Goal: Complete application form

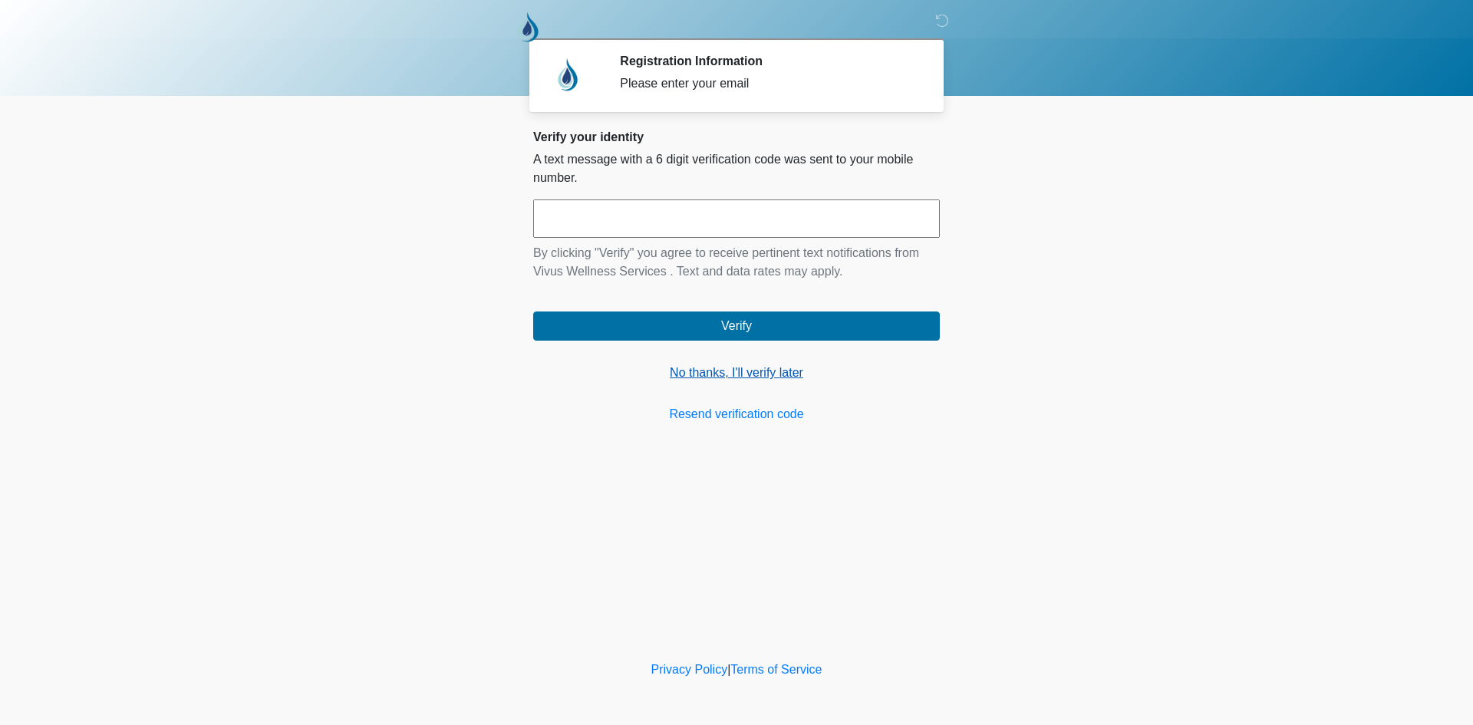
click at [752, 377] on link "No thanks, I'll verify later" at bounding box center [736, 373] width 407 height 18
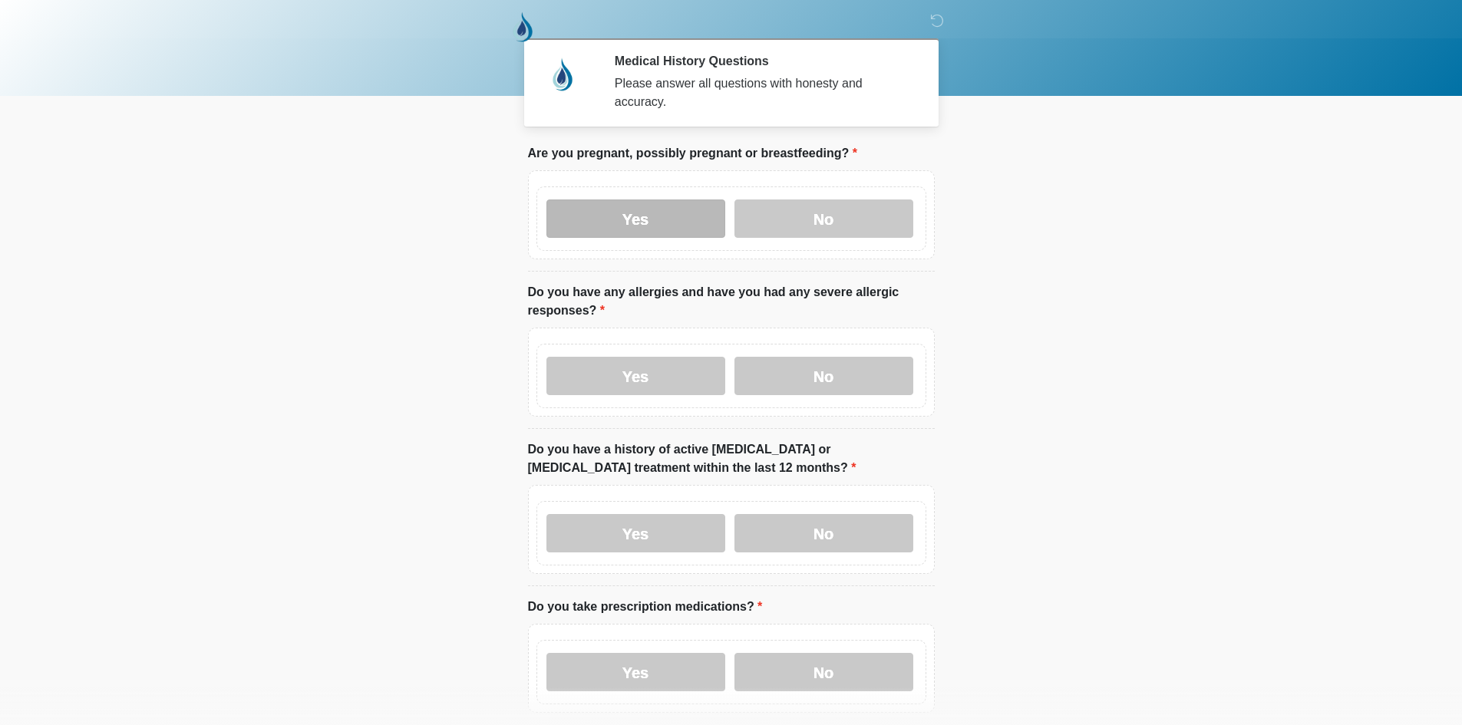
click at [638, 211] on label "Yes" at bounding box center [635, 218] width 179 height 38
click at [627, 386] on div "Yes No" at bounding box center [731, 376] width 390 height 64
click at [634, 371] on label "Yes" at bounding box center [635, 376] width 179 height 38
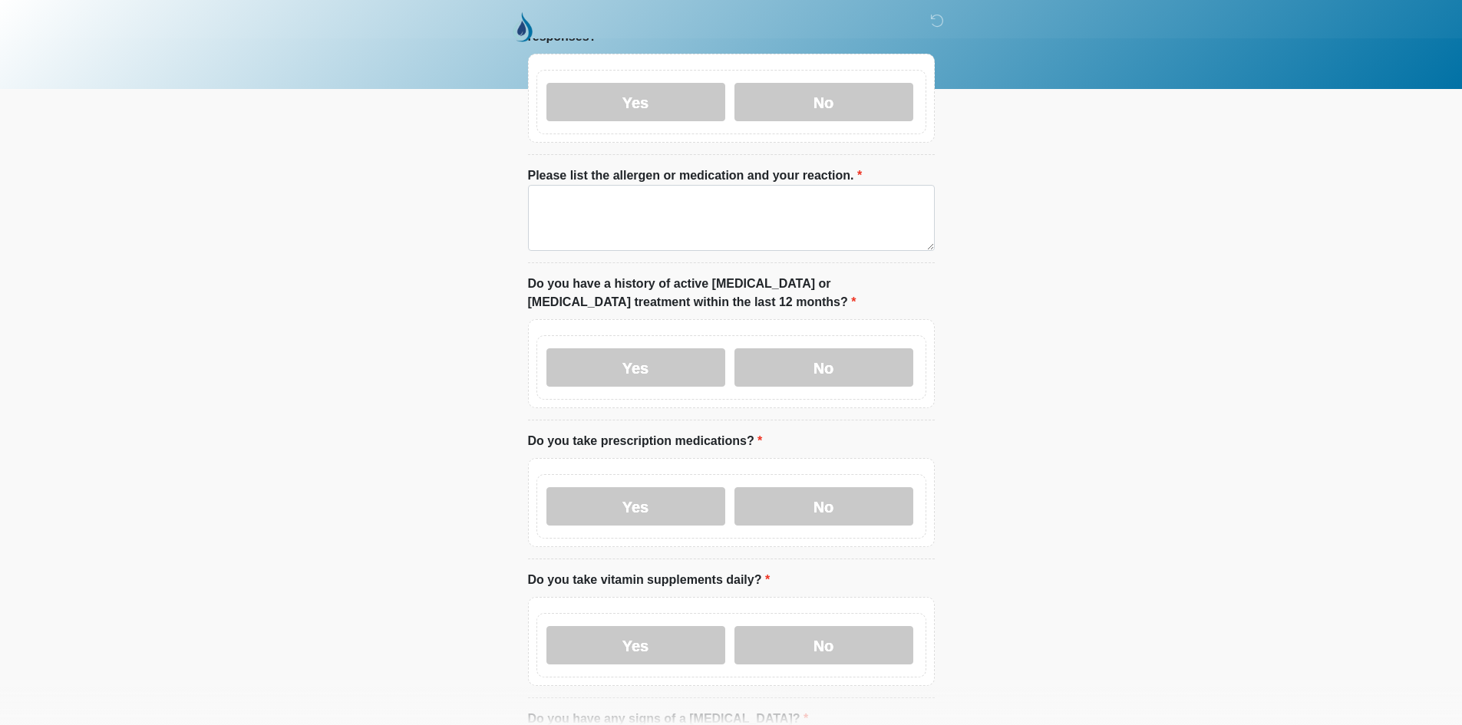
scroll to position [307, 0]
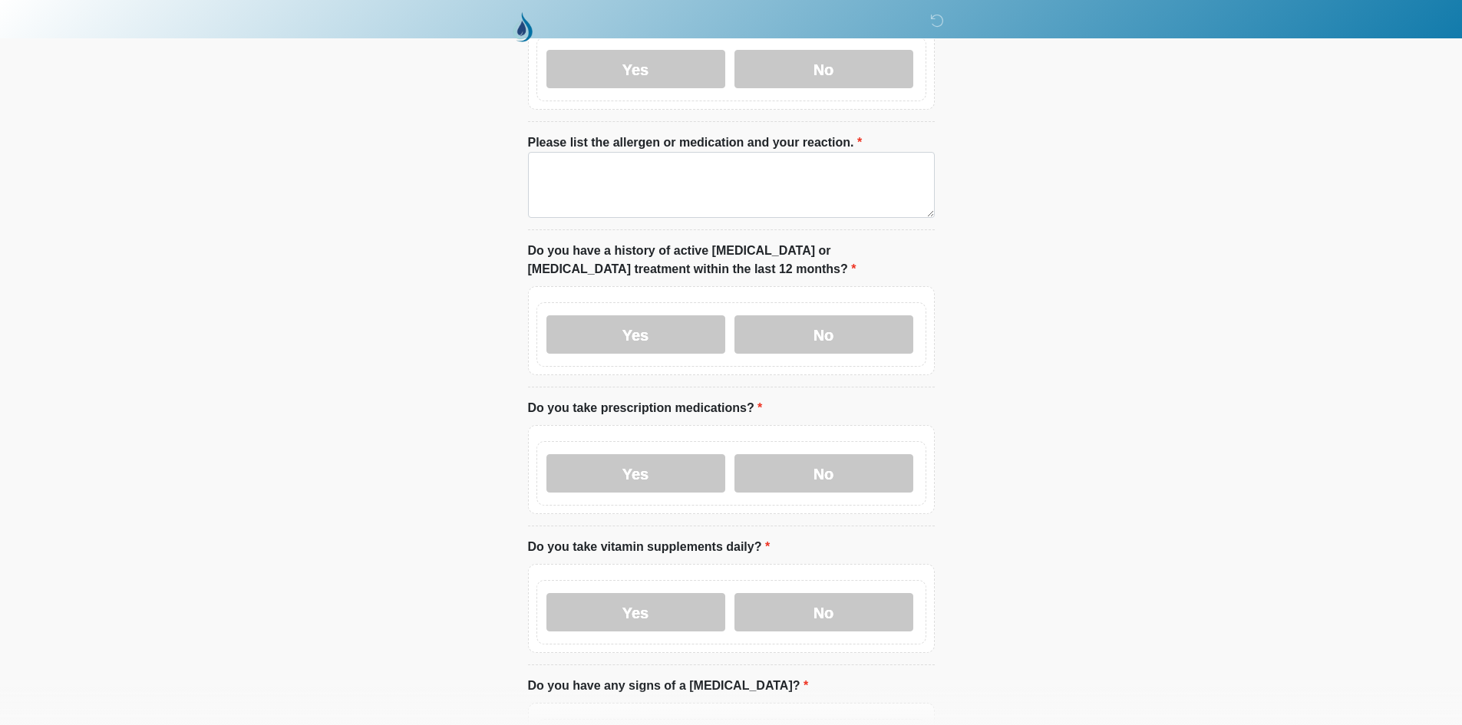
drag, startPoint x: 648, startPoint y: 588, endPoint x: 650, endPoint y: 557, distance: 30.8
click at [647, 593] on label "Yes" at bounding box center [635, 612] width 179 height 38
click at [654, 469] on label "Yes" at bounding box center [635, 473] width 179 height 38
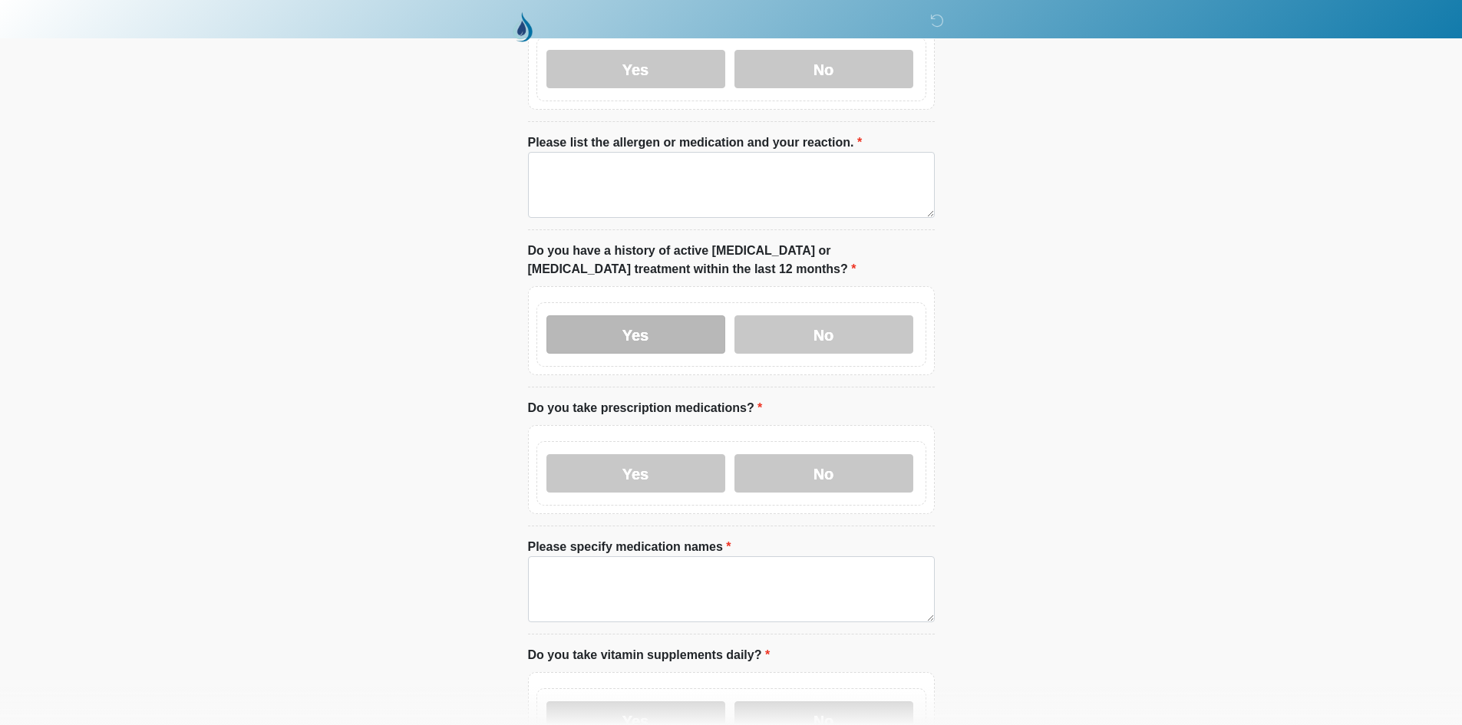
click at [671, 315] on label "Yes" at bounding box center [635, 334] width 179 height 38
click at [671, 176] on textarea "Please list the allergen or medication and your reaction." at bounding box center [731, 185] width 407 height 66
drag, startPoint x: 628, startPoint y: 158, endPoint x: 189, endPoint y: 166, distance: 439.7
click at [195, 165] on body "‎ ‎ ‎ Medical History Questions Please answer all questions with honesty and ac…" at bounding box center [731, 55] width 1462 height 725
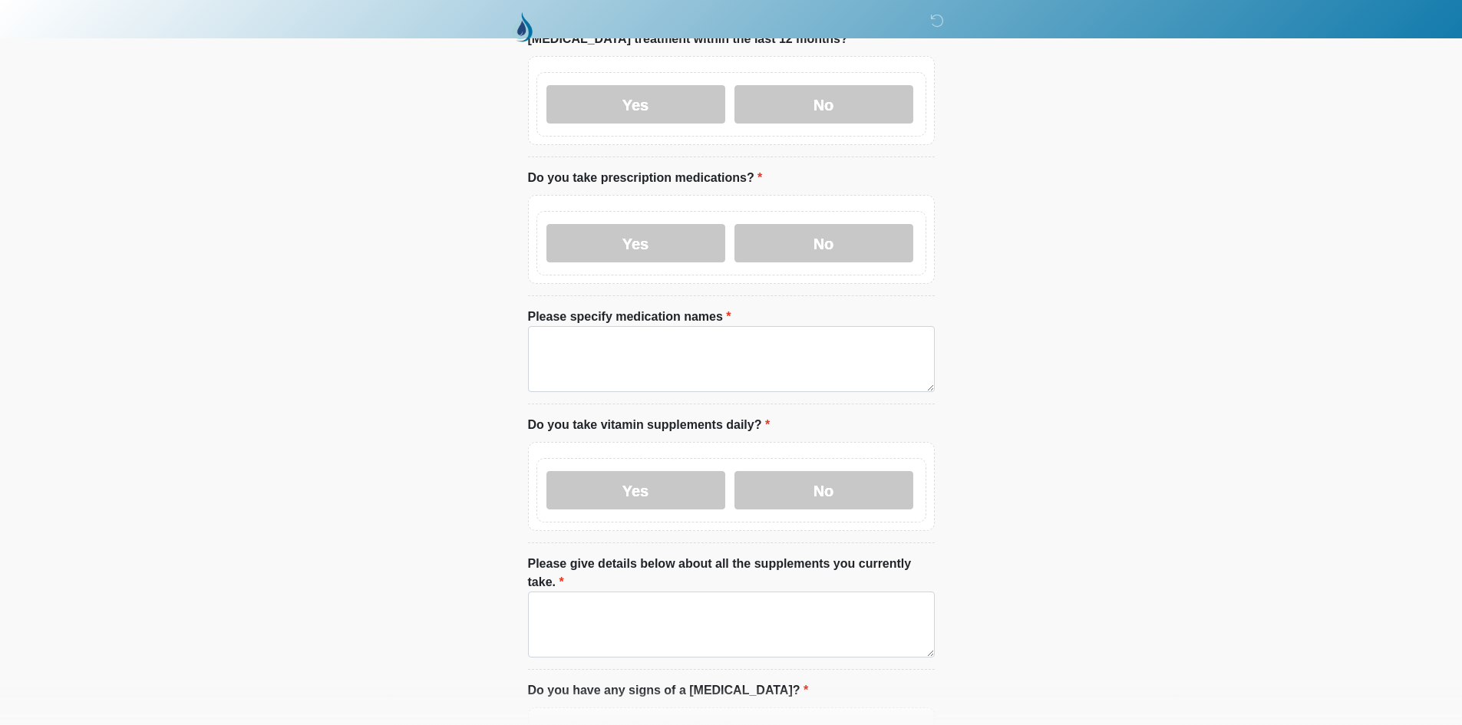
type textarea "****"
click at [594, 332] on textarea "Please specify medication names" at bounding box center [731, 359] width 407 height 66
paste textarea "****"
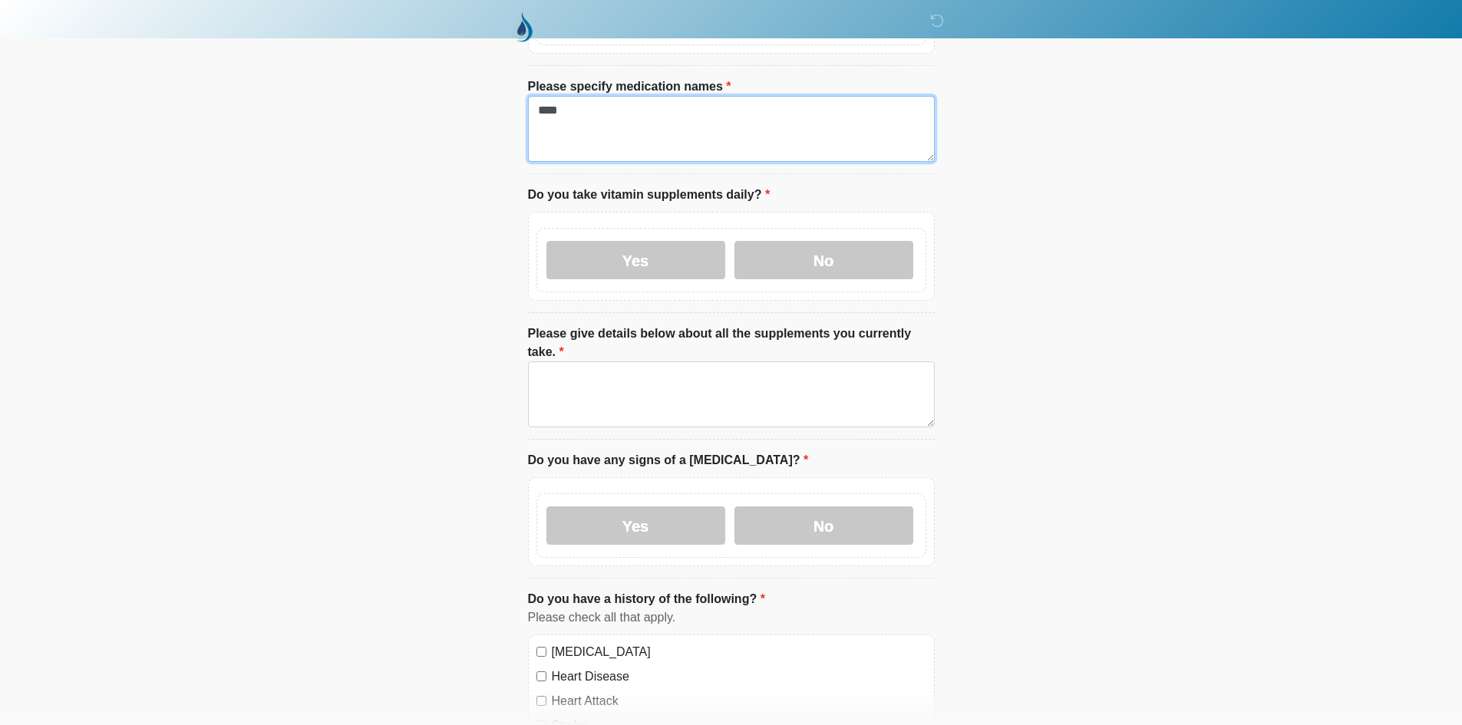
type textarea "****"
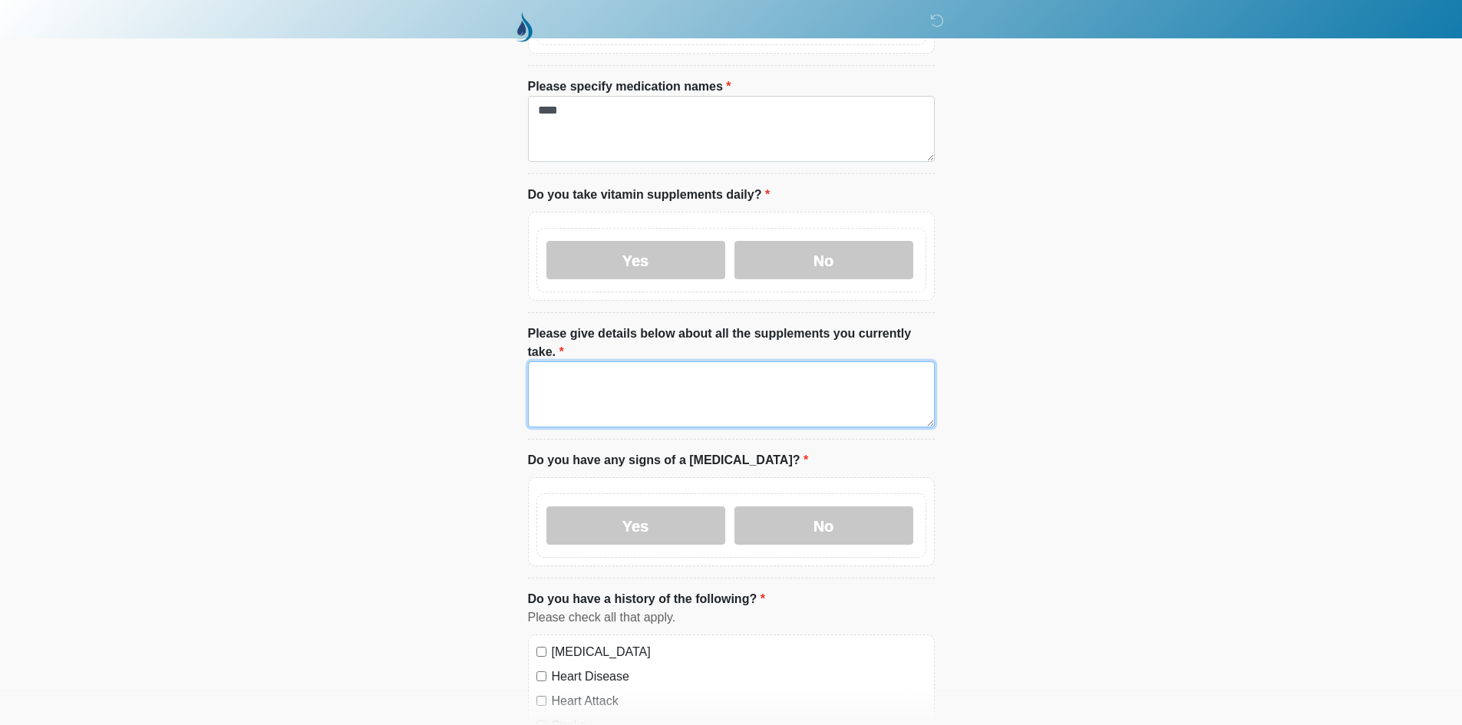
click at [592, 361] on textarea "Please give details below about all the supplements you currently take." at bounding box center [731, 394] width 407 height 66
paste textarea "****"
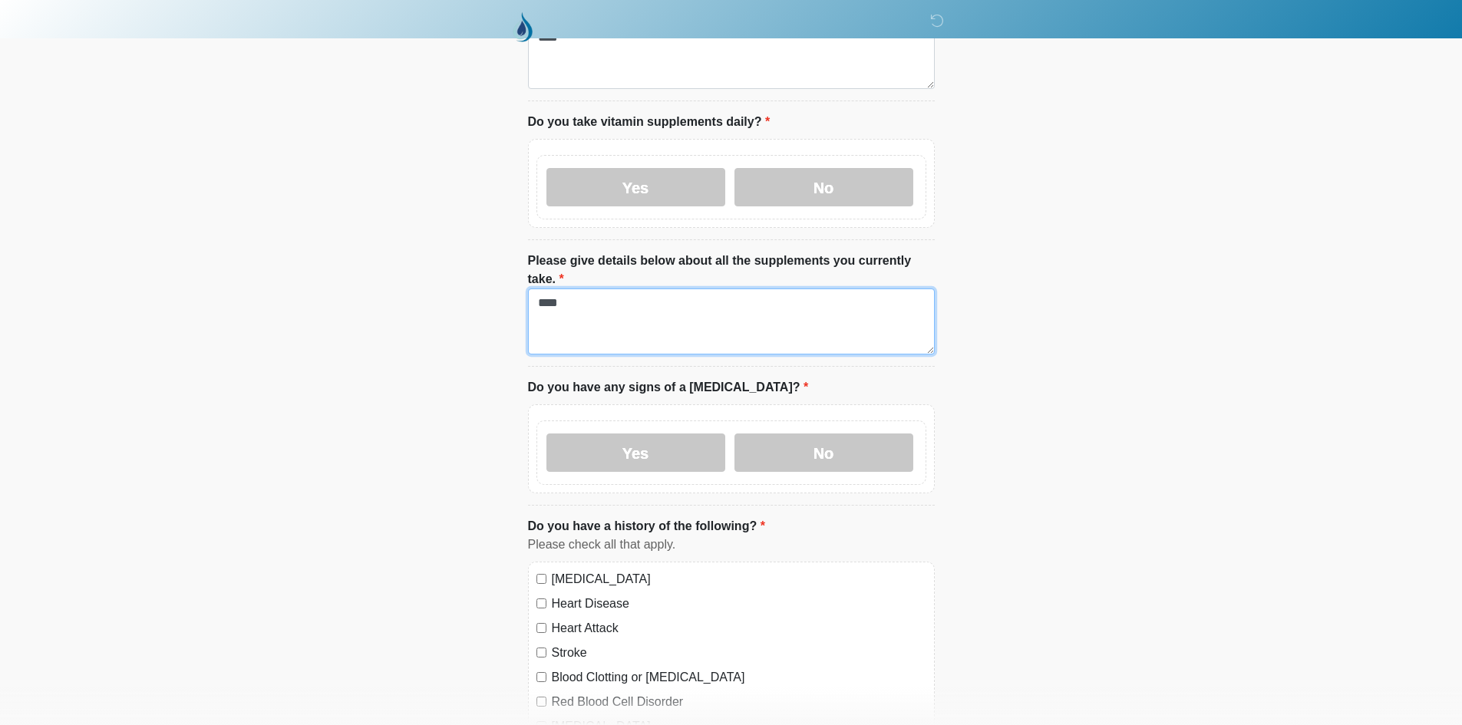
scroll to position [997, 0]
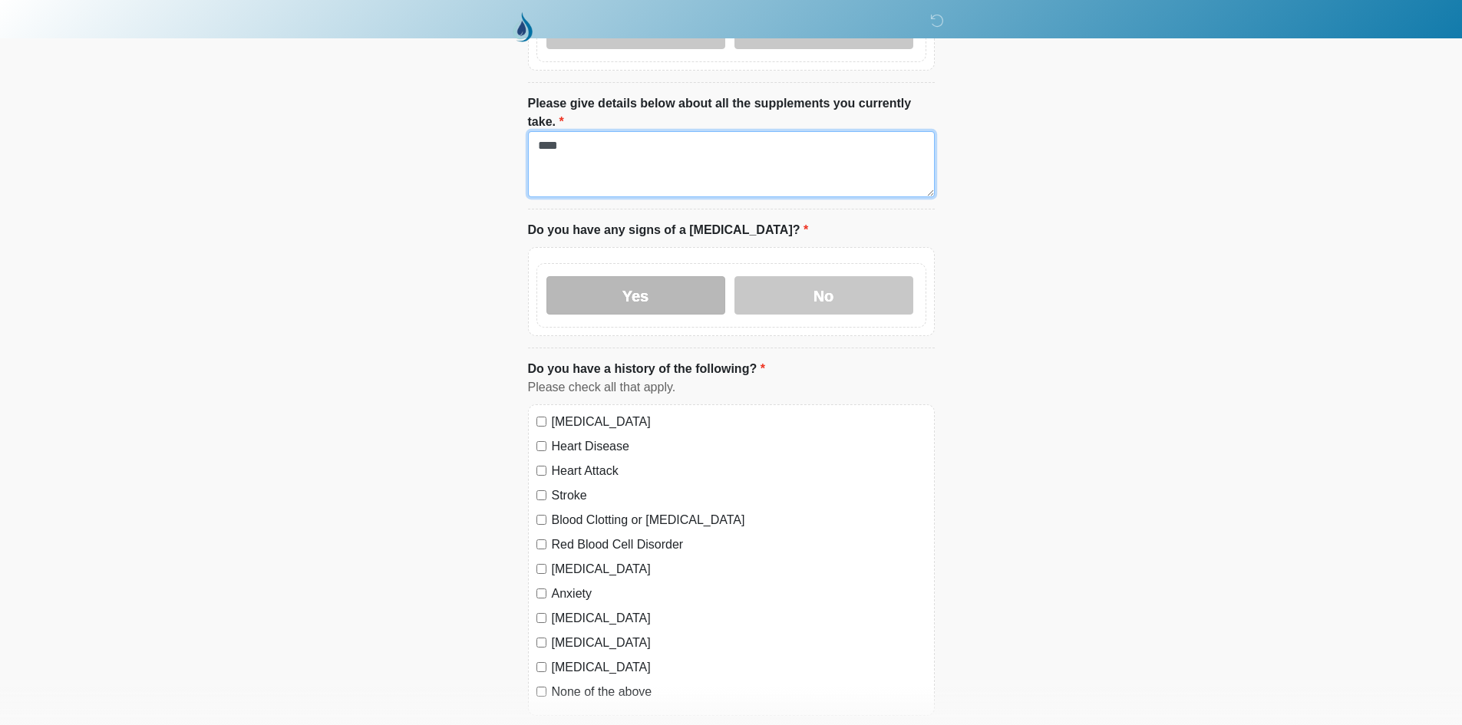
type textarea "****"
click at [626, 276] on label "Yes" at bounding box center [635, 295] width 179 height 38
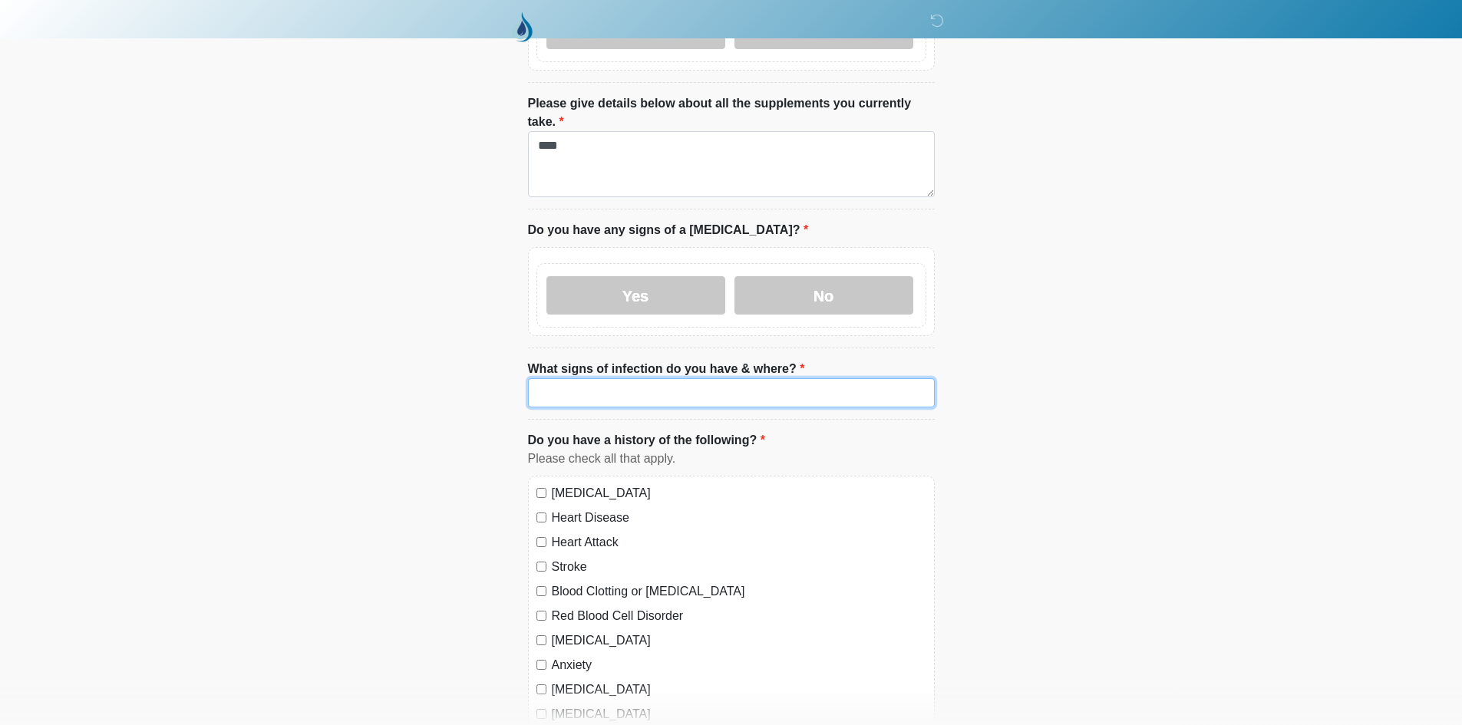
click at [598, 378] on input "What signs of infection do you have & where?" at bounding box center [731, 392] width 407 height 29
paste input "****"
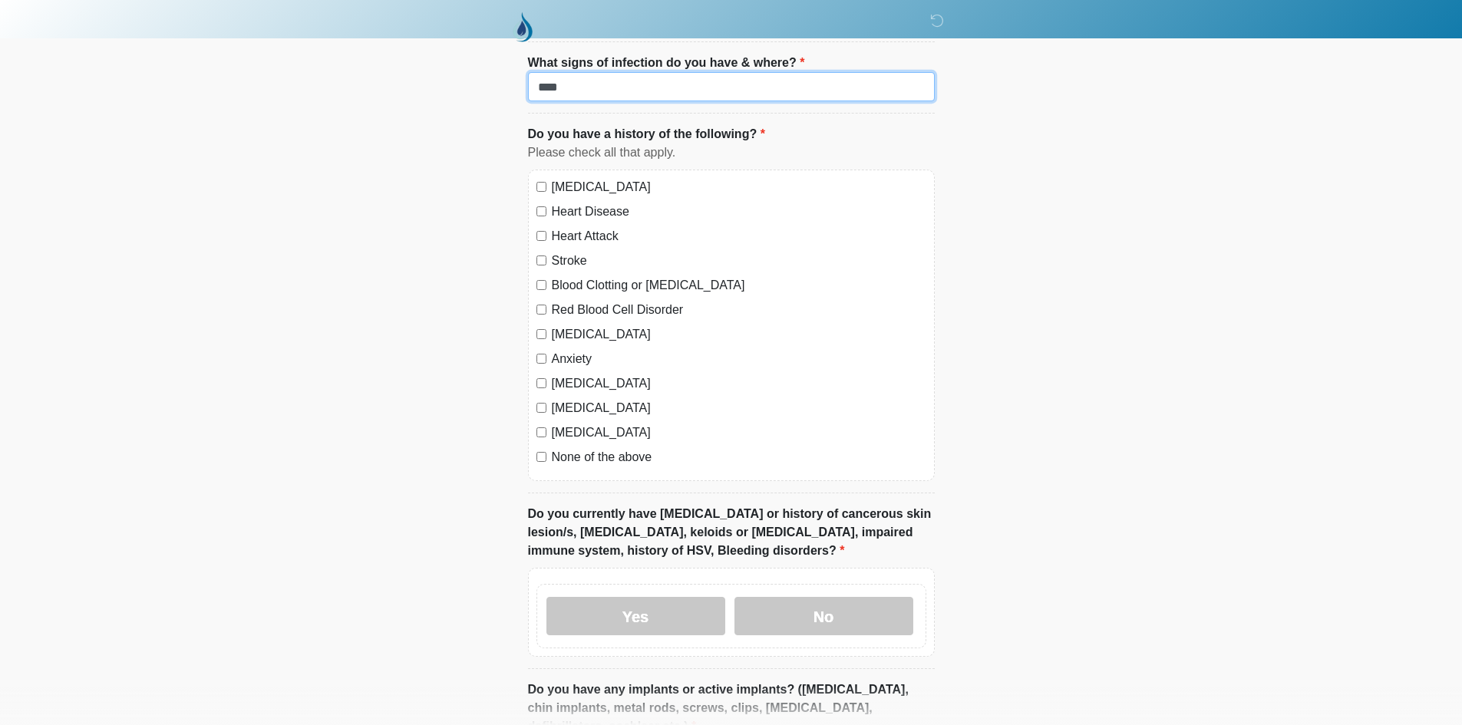
scroll to position [1304, 0]
type input "****"
click at [569, 447] on label "None of the above" at bounding box center [739, 456] width 374 height 18
click at [568, 423] on label "[MEDICAL_DATA]" at bounding box center [739, 432] width 374 height 18
click at [573, 398] on label "[MEDICAL_DATA]" at bounding box center [739, 407] width 374 height 18
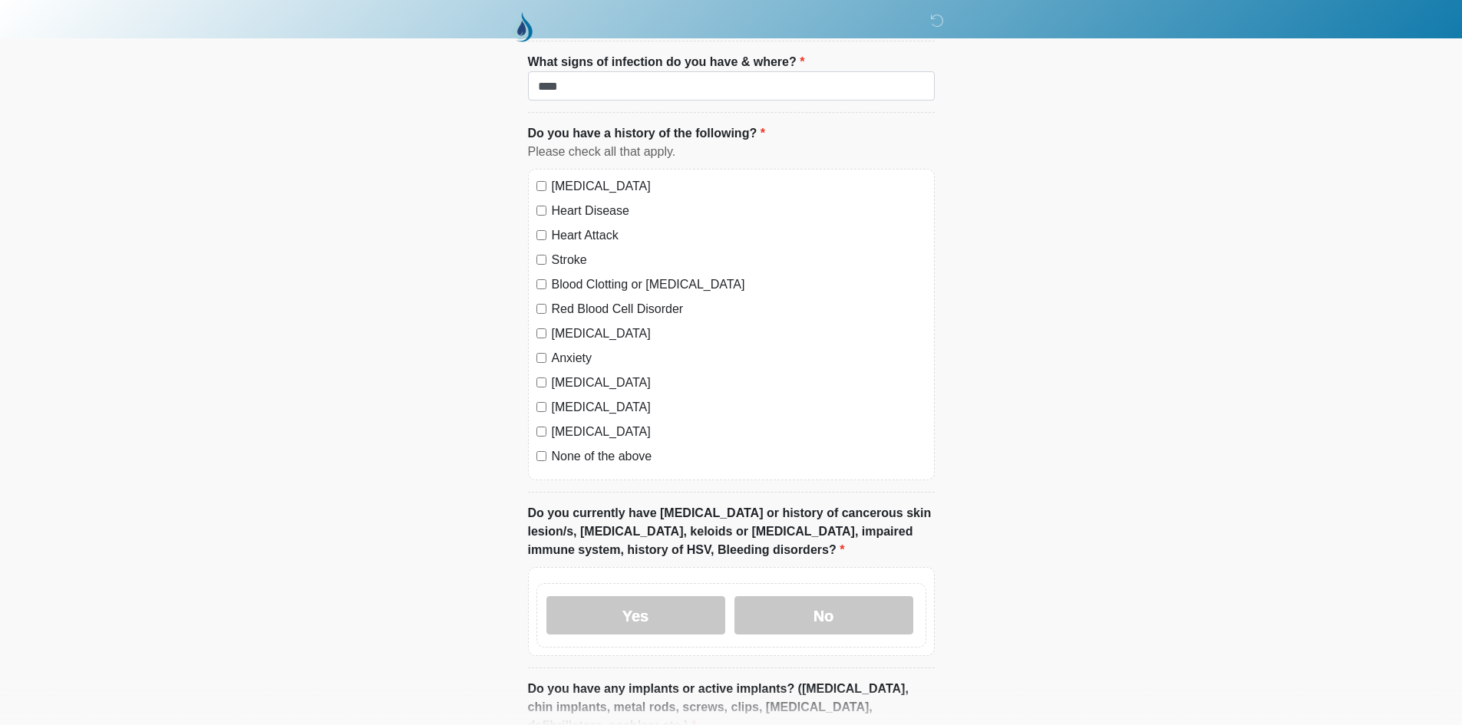
click at [587, 374] on label "[MEDICAL_DATA]" at bounding box center [739, 383] width 374 height 18
click at [570, 349] on label "Anxiety" at bounding box center [739, 358] width 374 height 18
click at [579, 325] on label "[MEDICAL_DATA]" at bounding box center [739, 334] width 374 height 18
click at [594, 300] on label "Red Blood Cell Disorder" at bounding box center [739, 309] width 374 height 18
click at [595, 275] on label "Blood Clotting or [MEDICAL_DATA]" at bounding box center [739, 284] width 374 height 18
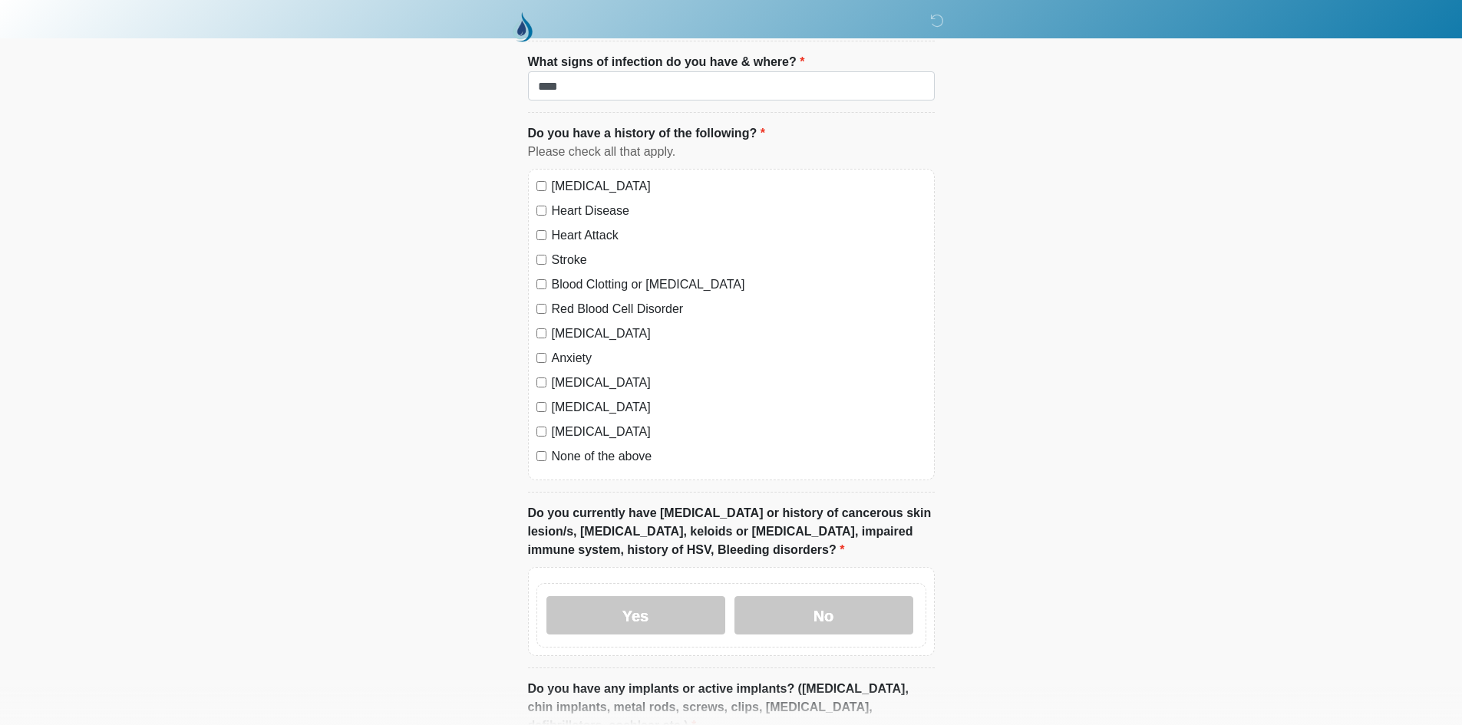
click at [571, 251] on label "Stroke" at bounding box center [739, 260] width 374 height 18
click at [585, 226] on label "Heart Attack" at bounding box center [739, 235] width 374 height 18
click at [586, 202] on label "Heart Disease" at bounding box center [739, 211] width 374 height 18
click at [589, 169] on div "[MEDICAL_DATA] Heart Disease Heart Attack Stroke Blood Clotting or [MEDICAL_DAT…" at bounding box center [731, 324] width 407 height 311
click at [589, 177] on label "[MEDICAL_DATA]" at bounding box center [739, 186] width 374 height 18
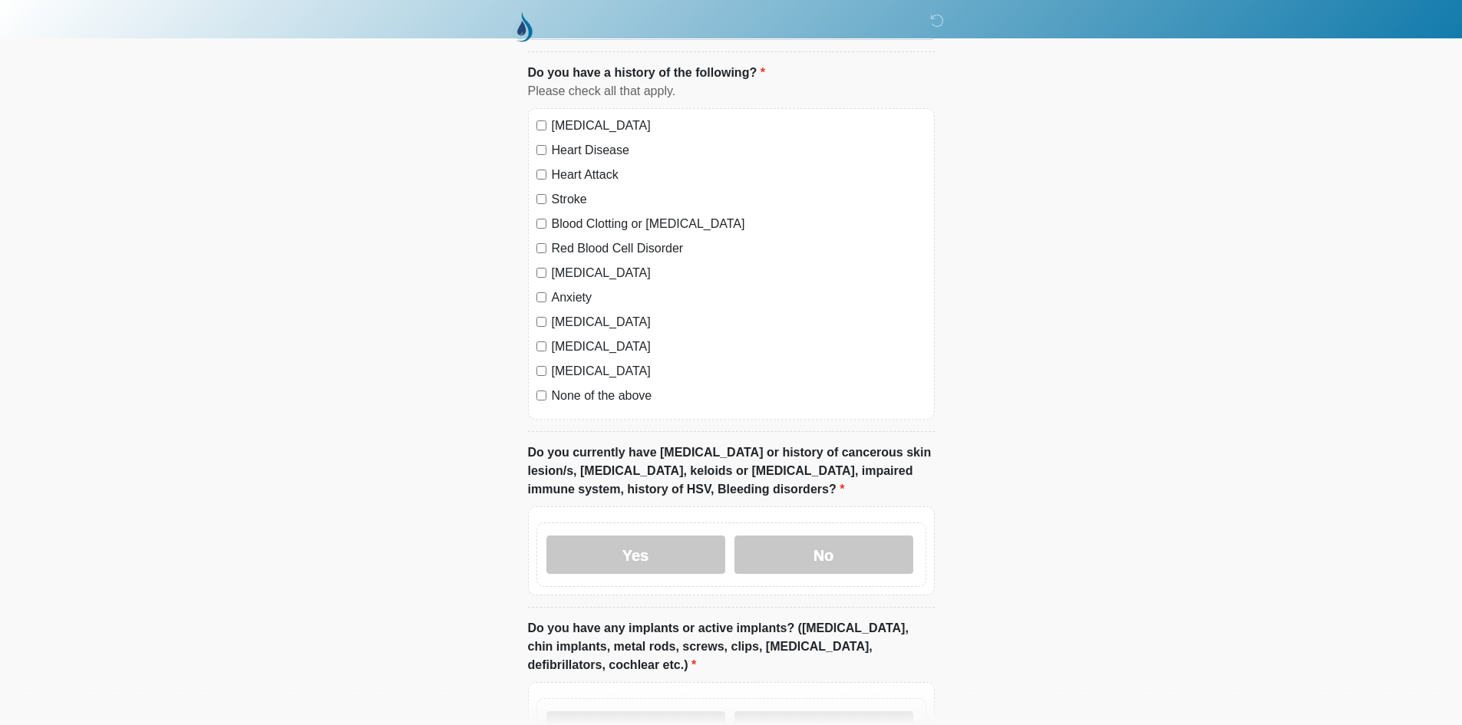
scroll to position [1611, 0]
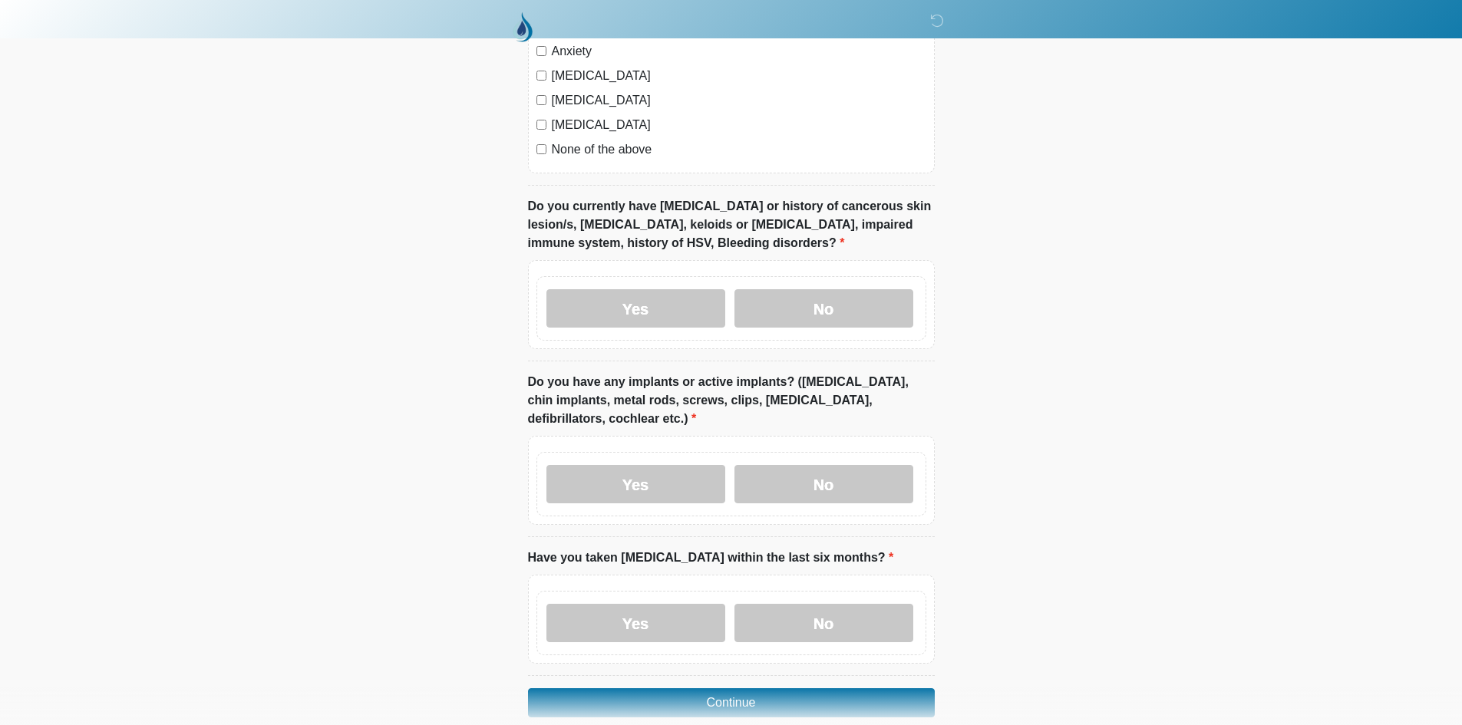
drag, startPoint x: 617, startPoint y: 585, endPoint x: 625, endPoint y: 495, distance: 90.9
click at [613, 591] on div "Yes No" at bounding box center [731, 623] width 390 height 64
drag, startPoint x: 635, startPoint y: 450, endPoint x: 637, endPoint y: 274, distance: 175.7
click at [635, 465] on label "Yes" at bounding box center [635, 484] width 179 height 38
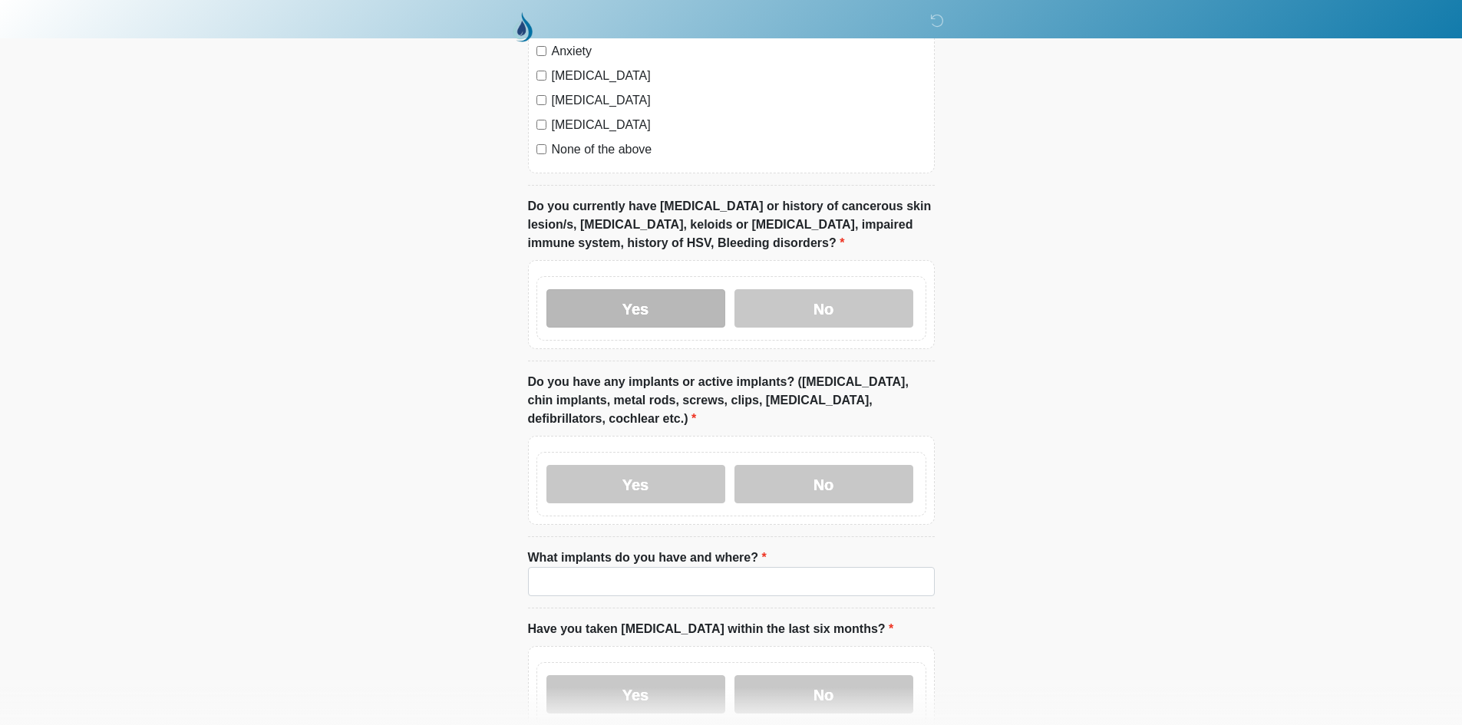
click at [635, 289] on label "Yes" at bounding box center [635, 308] width 179 height 38
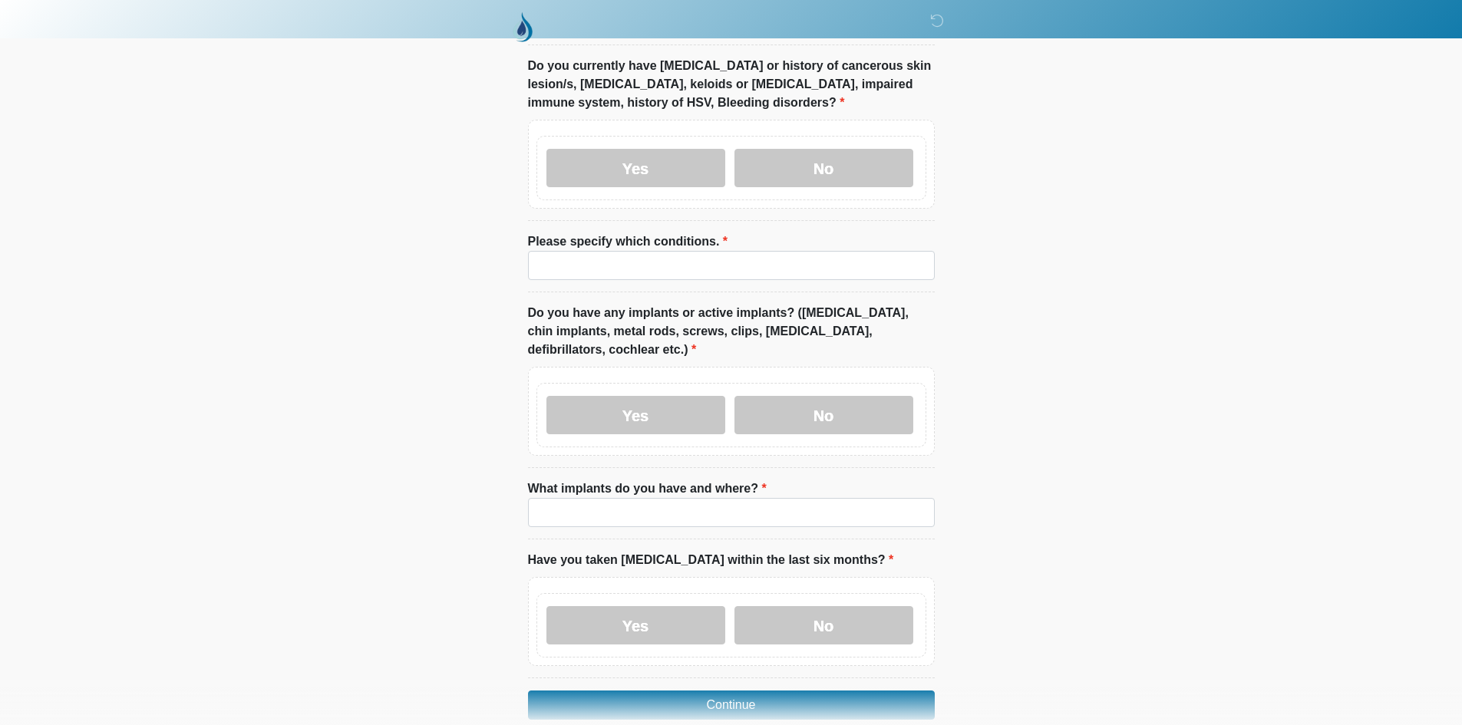
scroll to position [1796, 0]
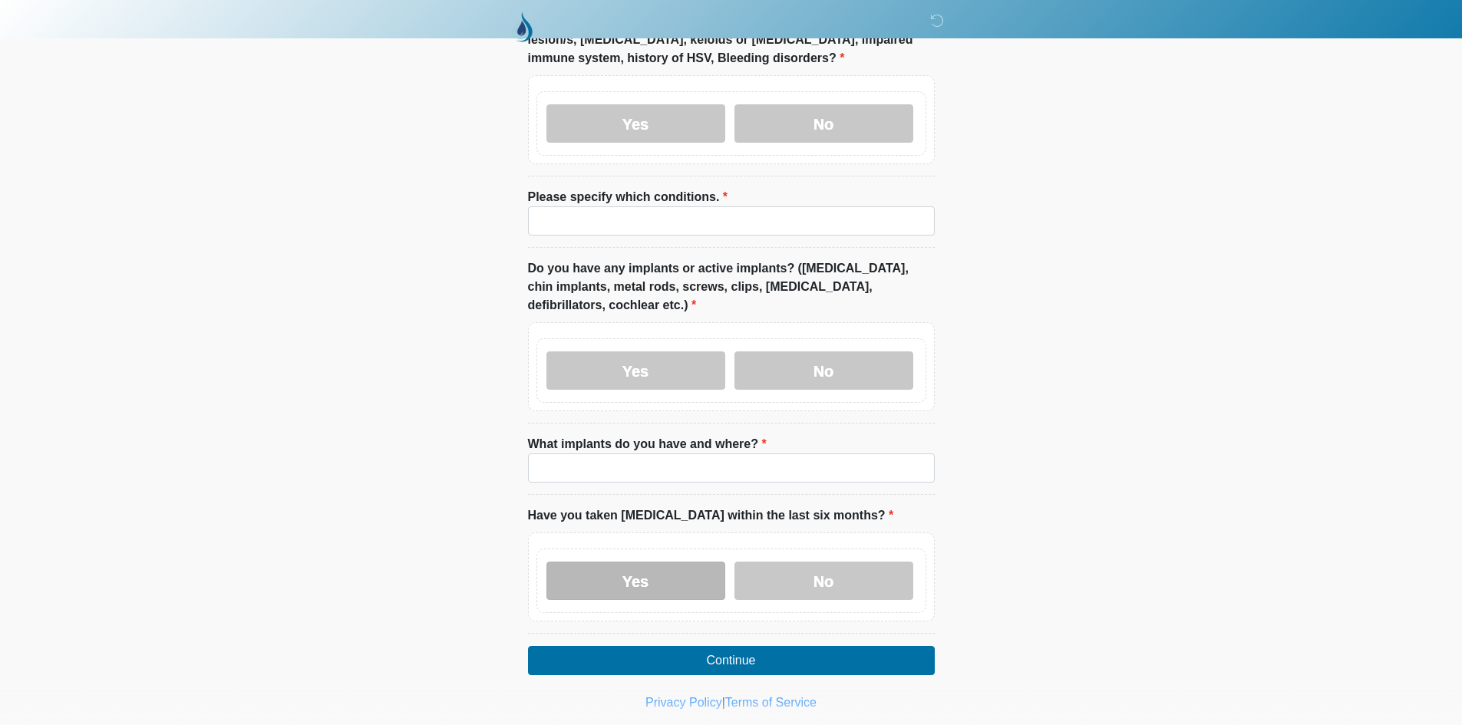
click at [613, 562] on label "Yes" at bounding box center [635, 581] width 179 height 38
click at [642, 453] on input "What implants do you have and where?" at bounding box center [731, 467] width 407 height 29
paste input "****"
type input "****"
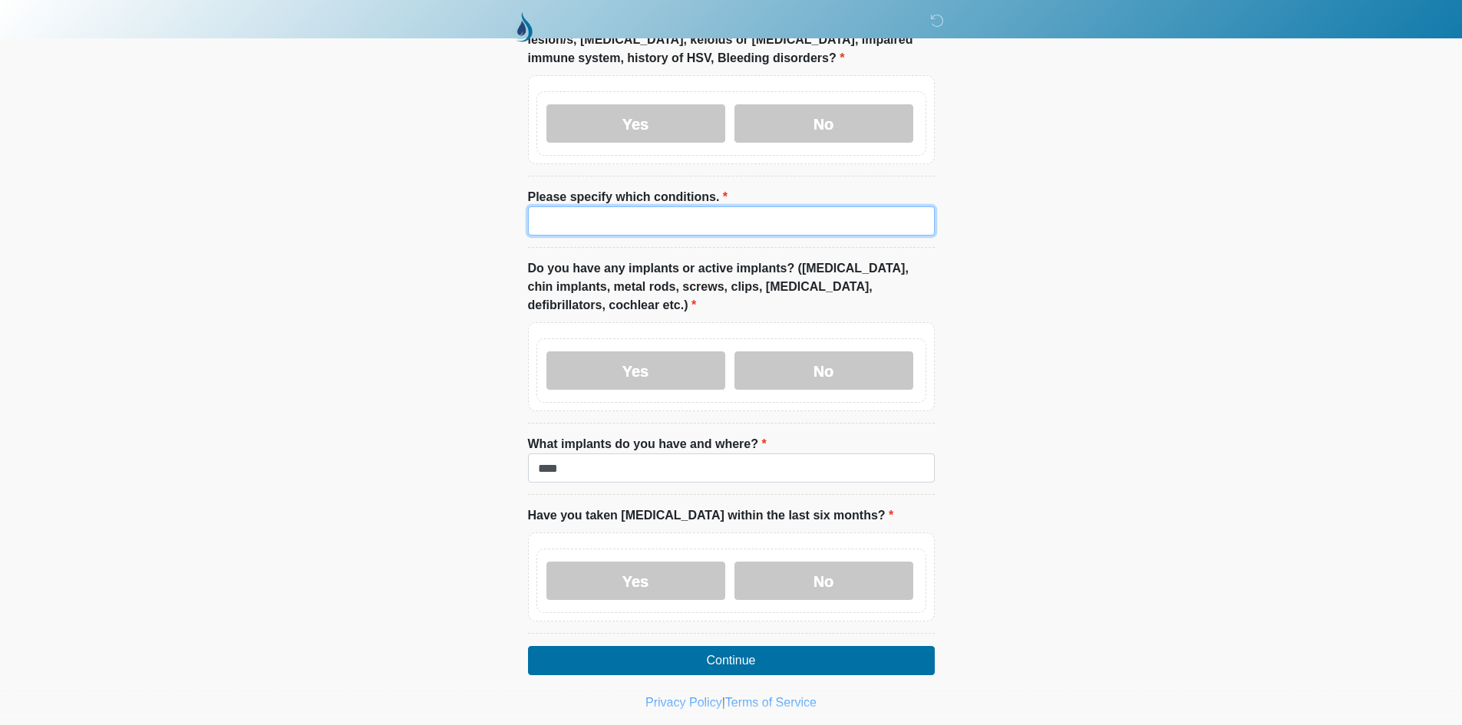
click at [639, 206] on input "Please specify which conditions." at bounding box center [731, 220] width 407 height 29
paste input "****"
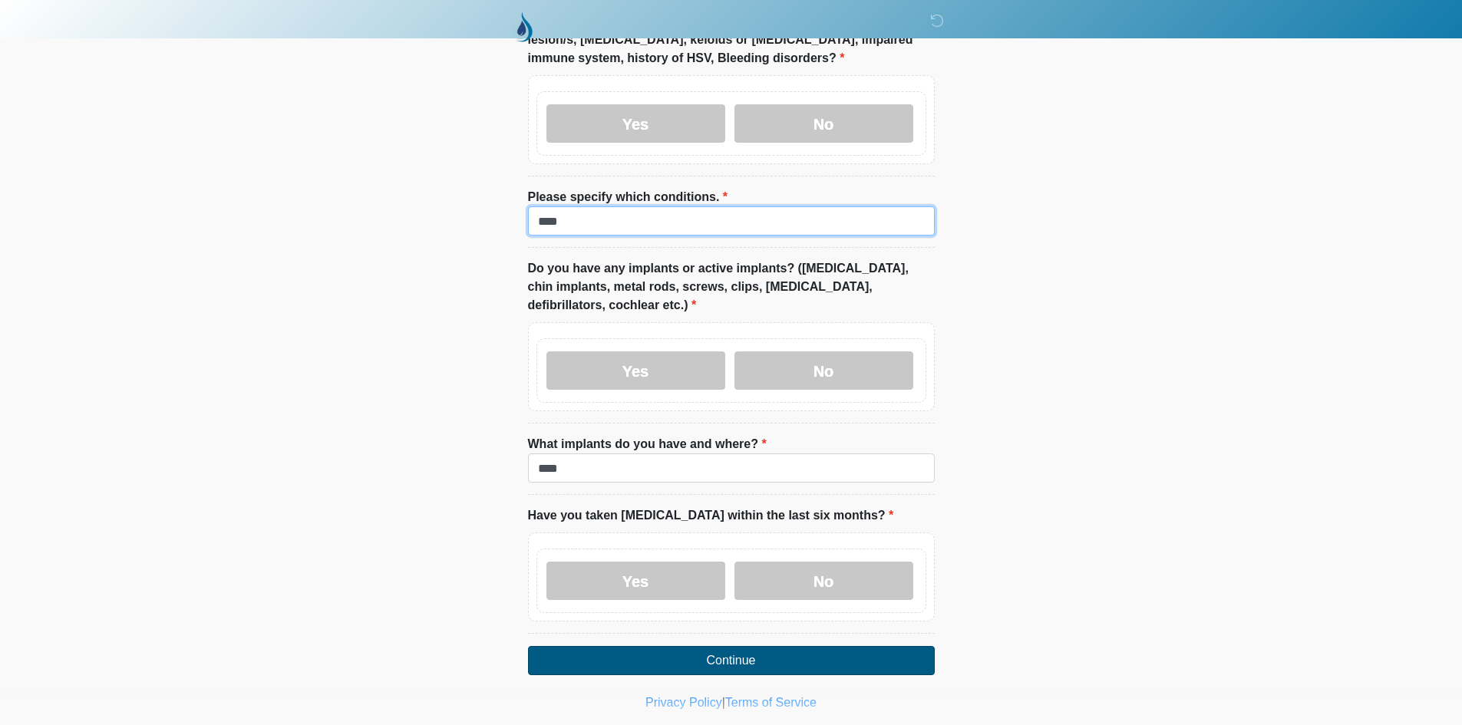
type input "****"
click at [647, 646] on button "Continue" at bounding box center [731, 660] width 407 height 29
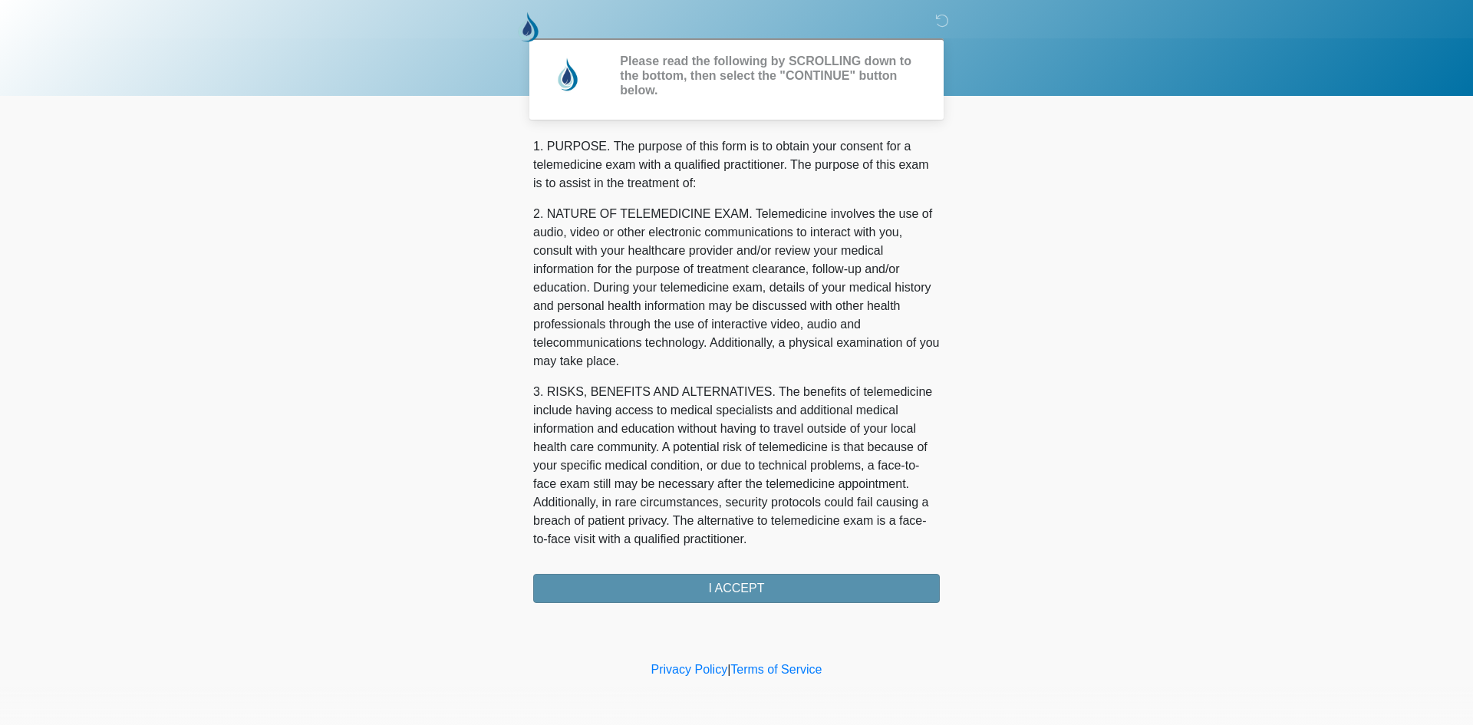
scroll to position [490, 0]
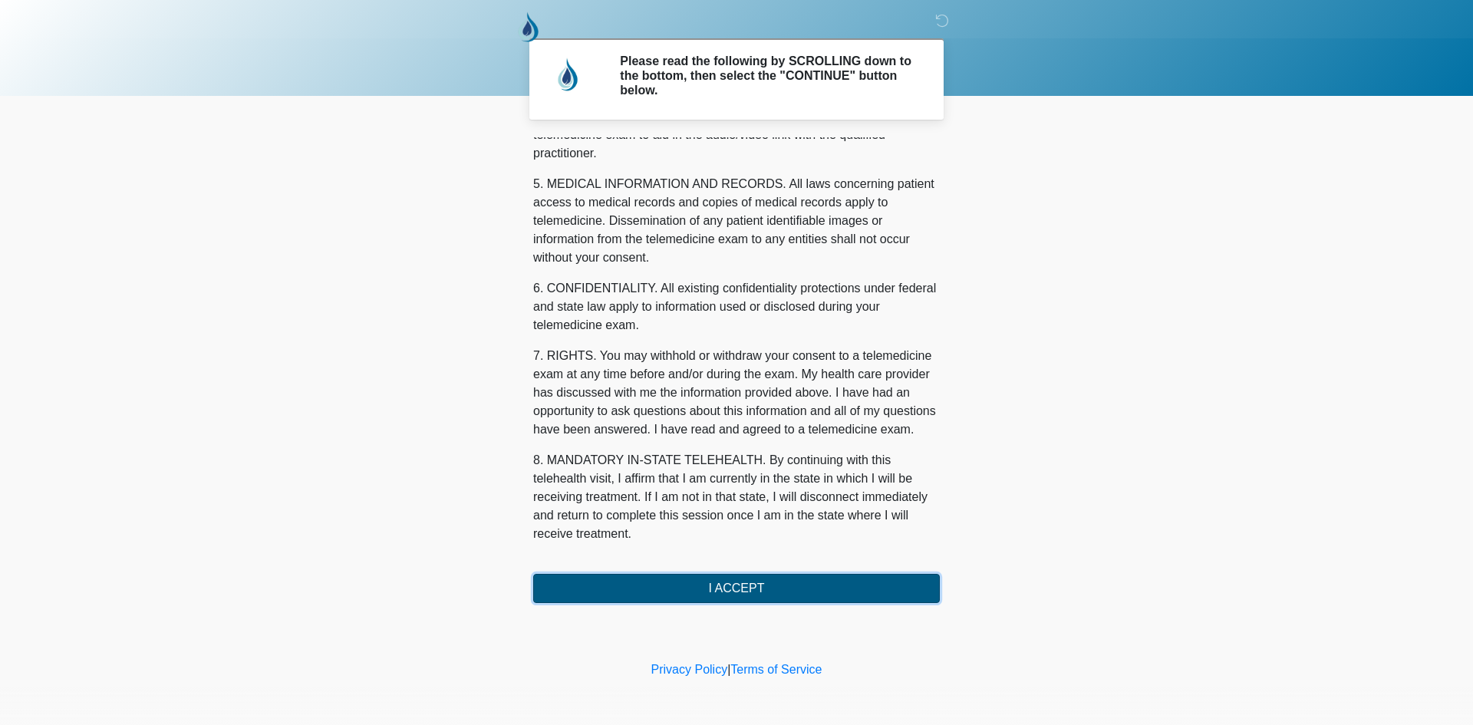
click at [766, 597] on button "I ACCEPT" at bounding box center [736, 588] width 407 height 29
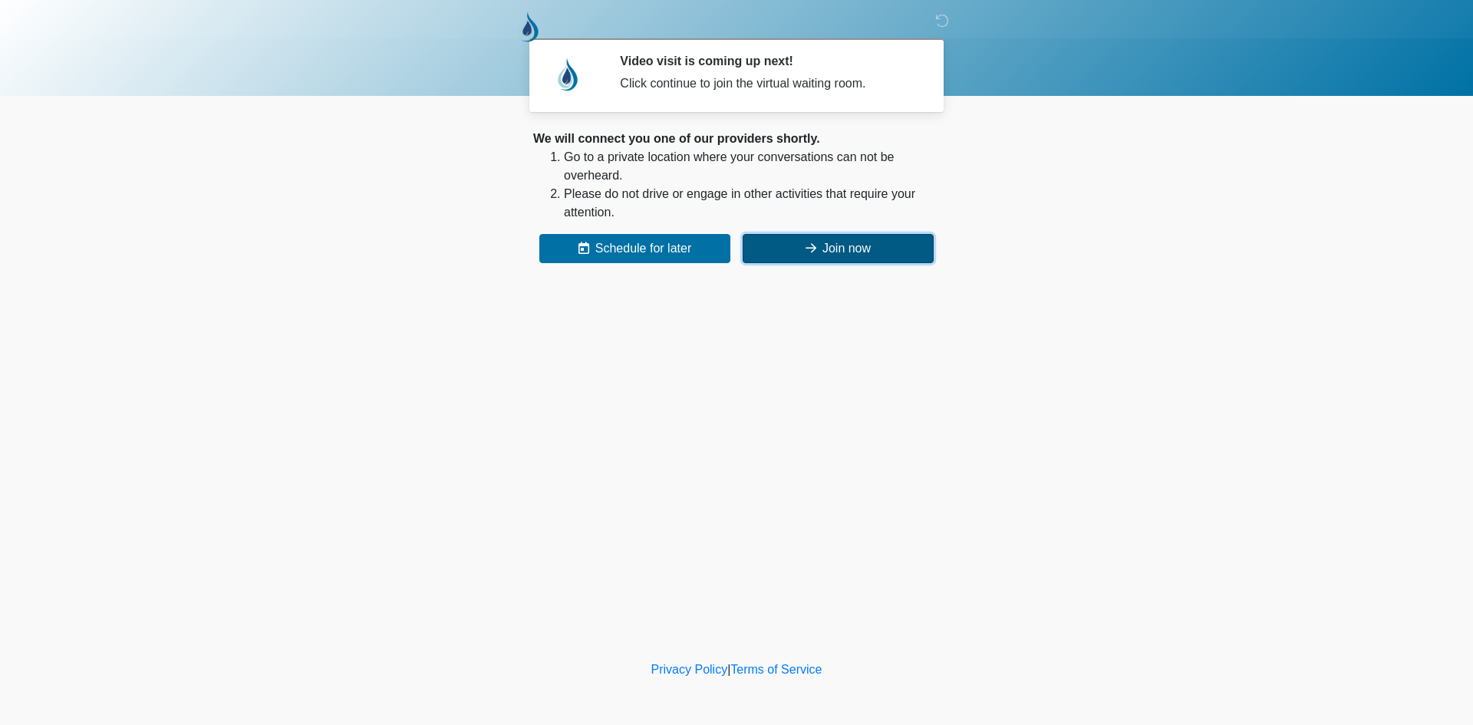
click at [832, 255] on button "Join now" at bounding box center [838, 248] width 191 height 29
